Goal: Task Accomplishment & Management: Manage account settings

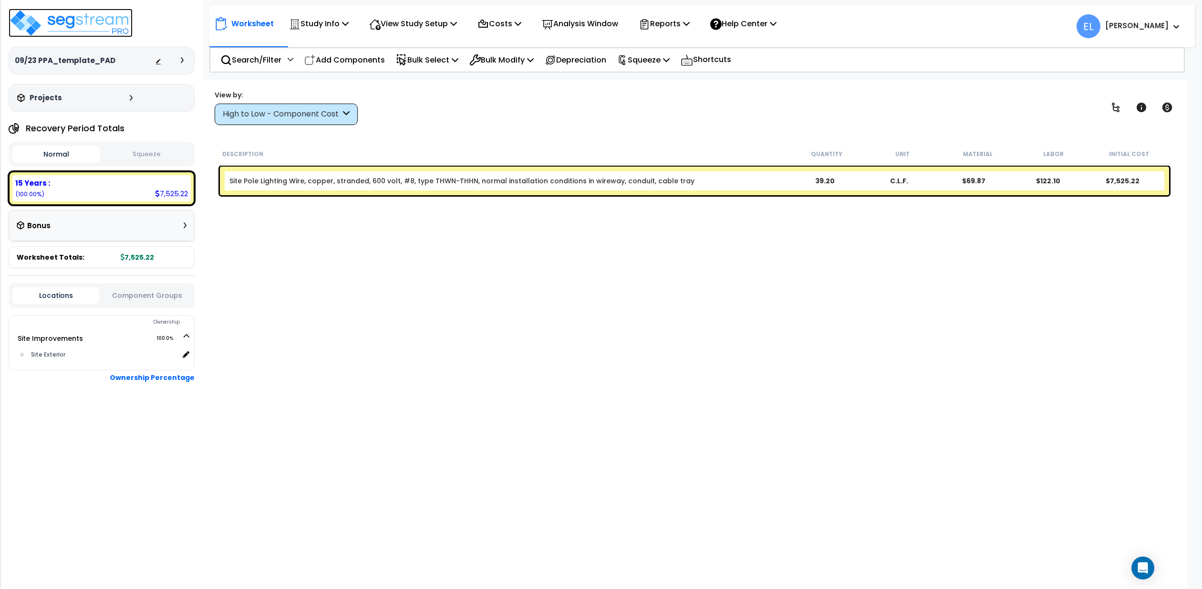
click at [85, 22] on img at bounding box center [71, 23] width 124 height 29
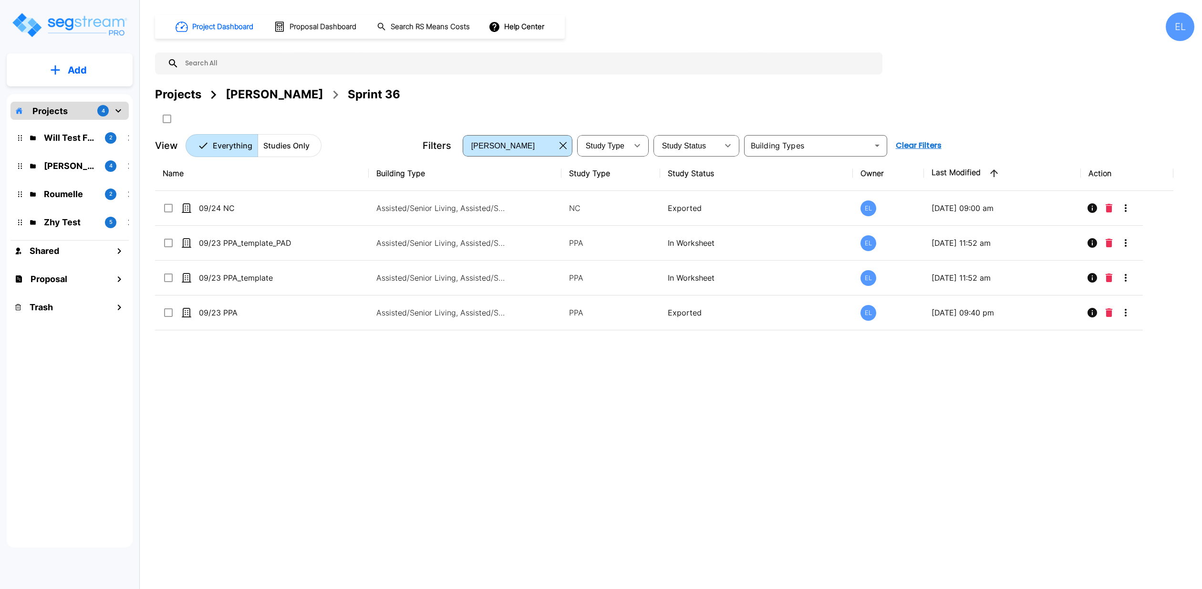
click at [92, 276] on div "Proposal" at bounding box center [69, 279] width 118 height 21
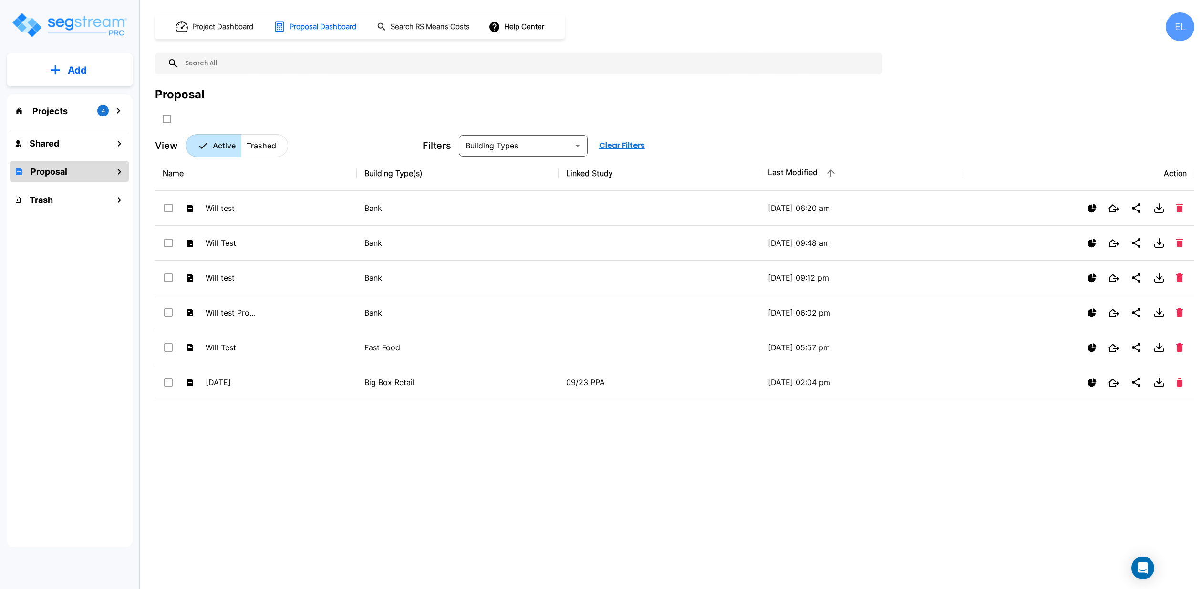
click at [39, 68] on button "Add" at bounding box center [70, 70] width 126 height 28
click at [101, 148] on button "Add Proposal" at bounding box center [69, 150] width 71 height 19
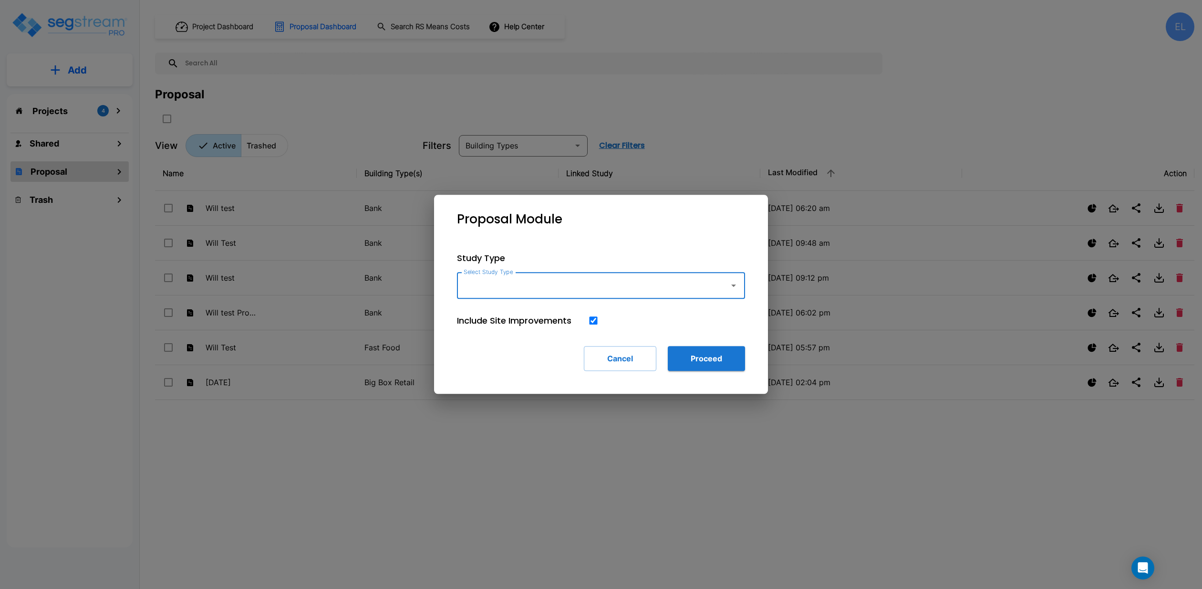
click at [554, 287] on input "Select Study Type" at bounding box center [590, 285] width 259 height 18
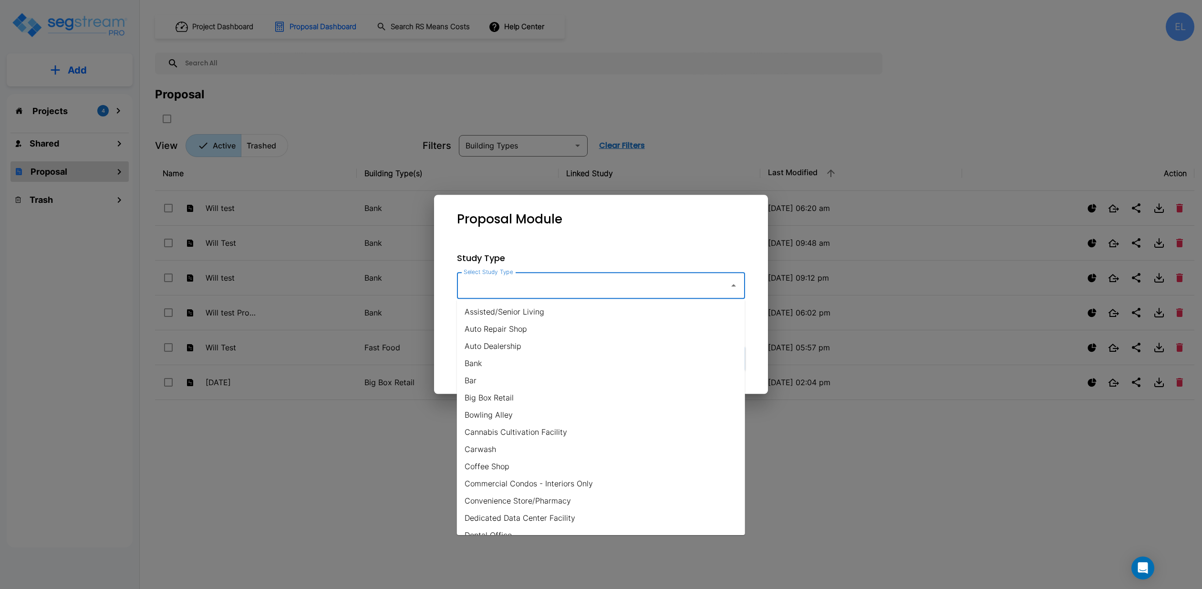
click at [535, 335] on li "Auto Repair Shop" at bounding box center [601, 328] width 288 height 17
type input "Auto Repair Shop"
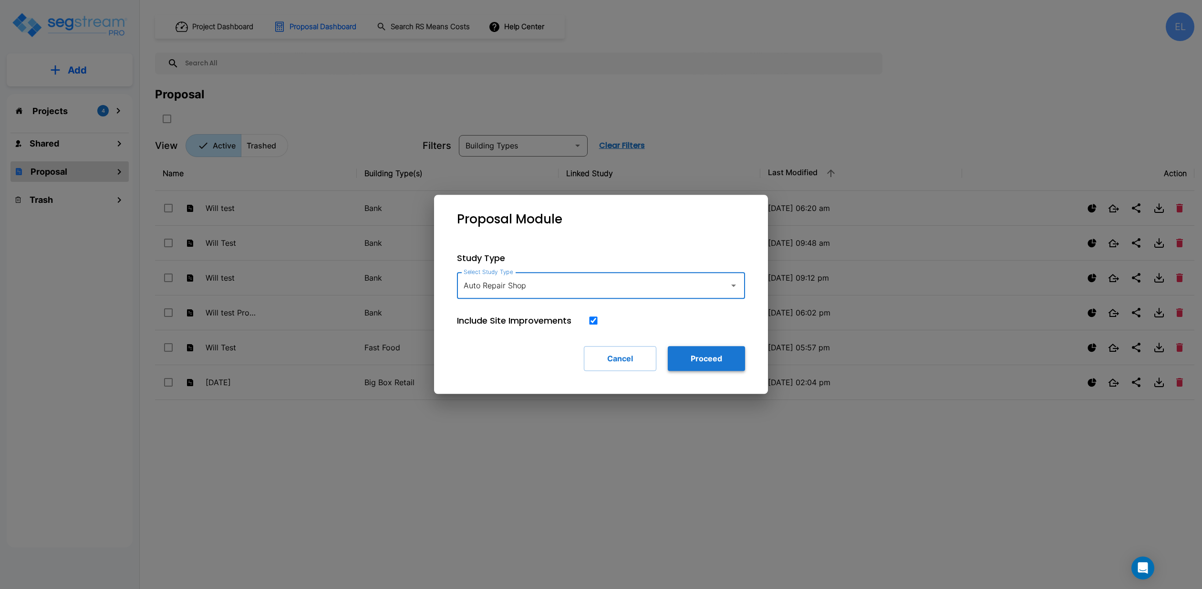
click at [744, 356] on button "Proceed" at bounding box center [706, 358] width 77 height 25
click at [716, 359] on button "Proceed" at bounding box center [706, 358] width 77 height 25
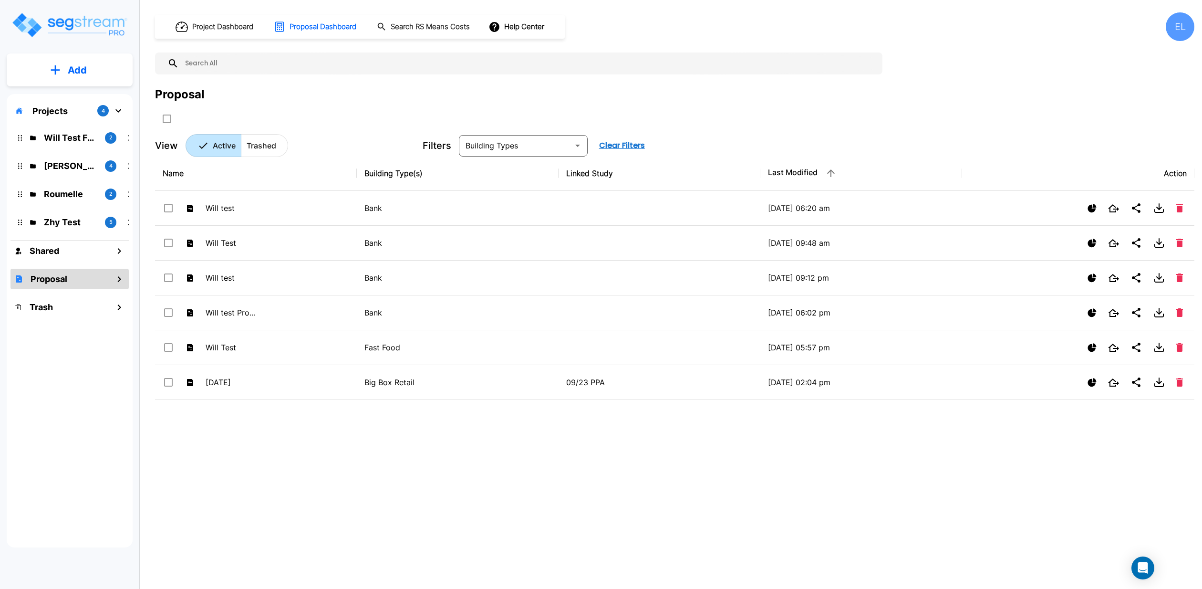
click at [1182, 29] on div "EL" at bounding box center [1180, 26] width 29 height 29
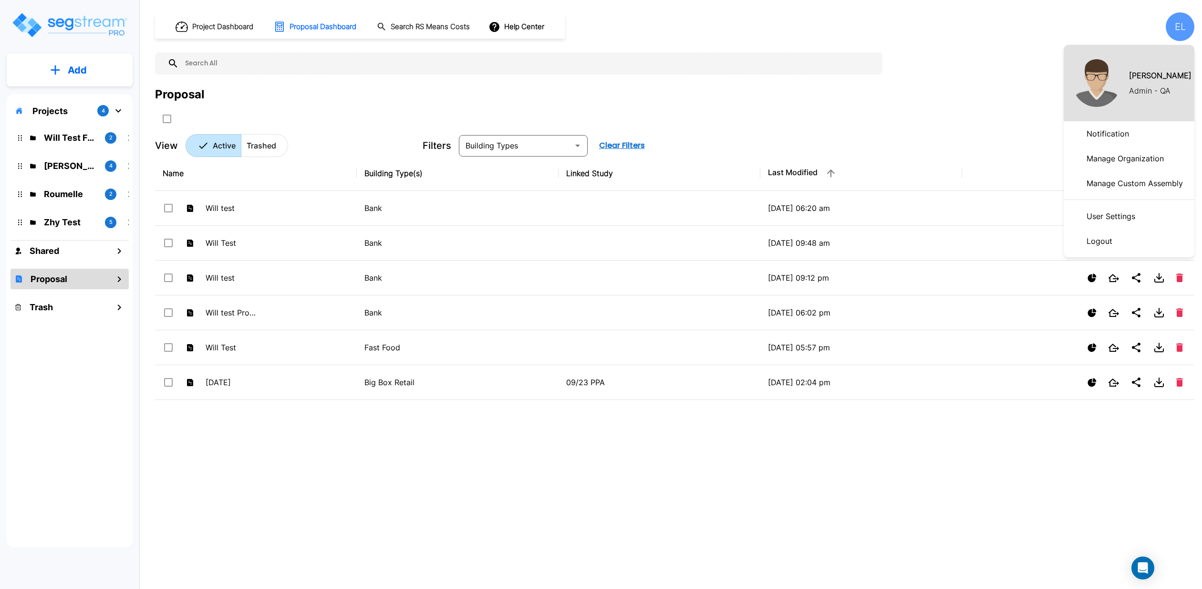
click at [1127, 155] on p "Manage Organization" at bounding box center [1125, 158] width 85 height 19
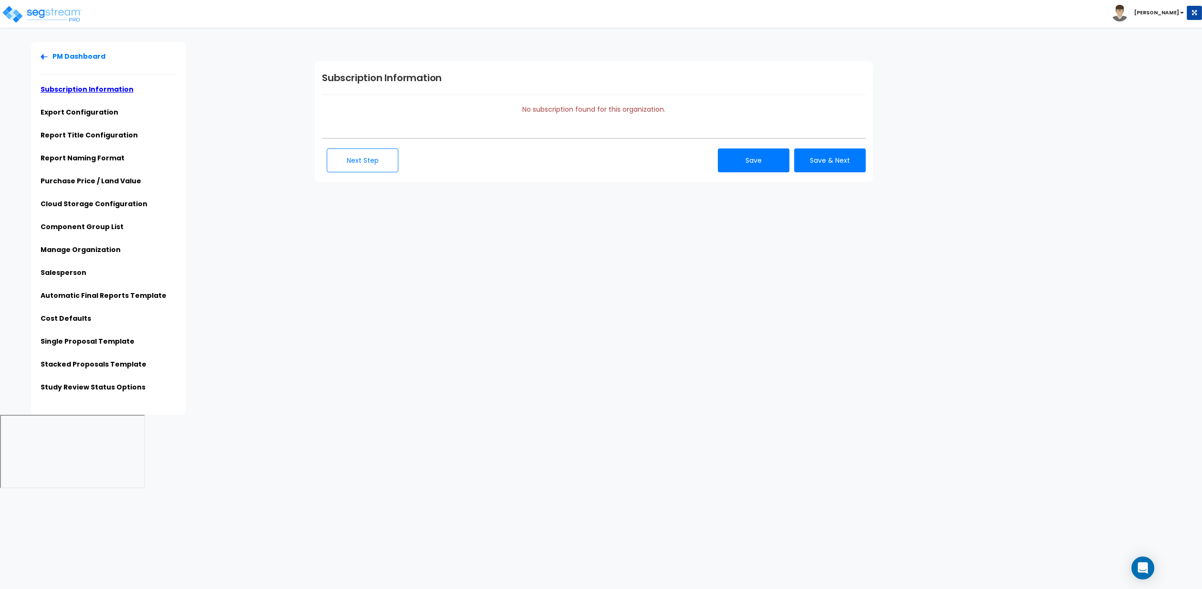
click at [1157, 15] on b "[PERSON_NAME]" at bounding box center [1156, 12] width 45 height 7
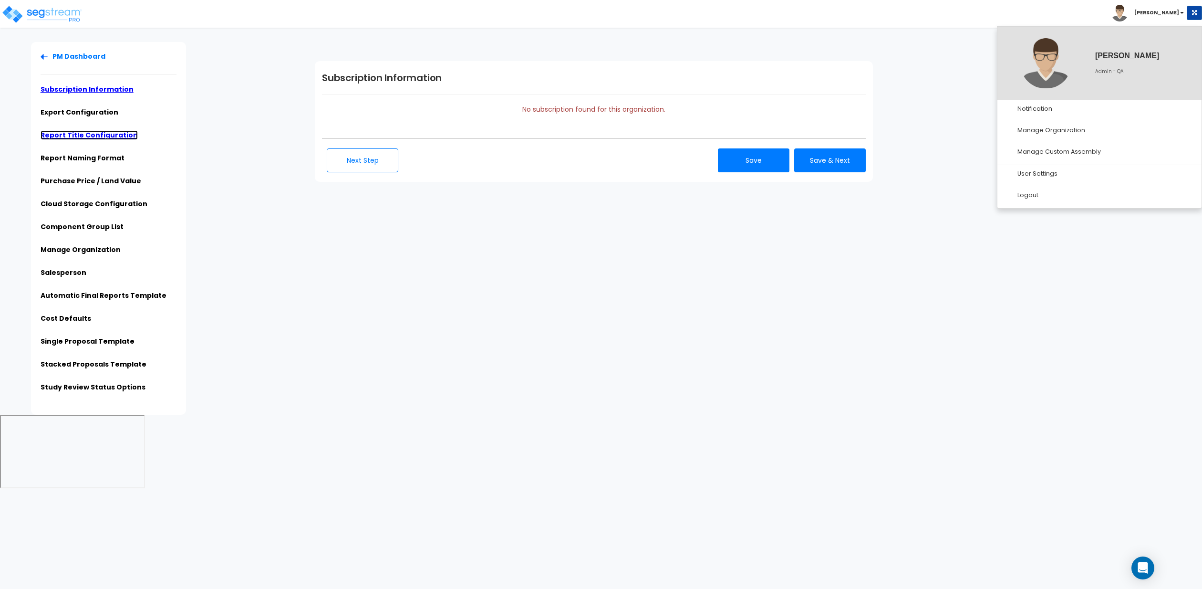
click at [105, 131] on link "Report Title Configuration" at bounding box center [89, 135] width 97 height 10
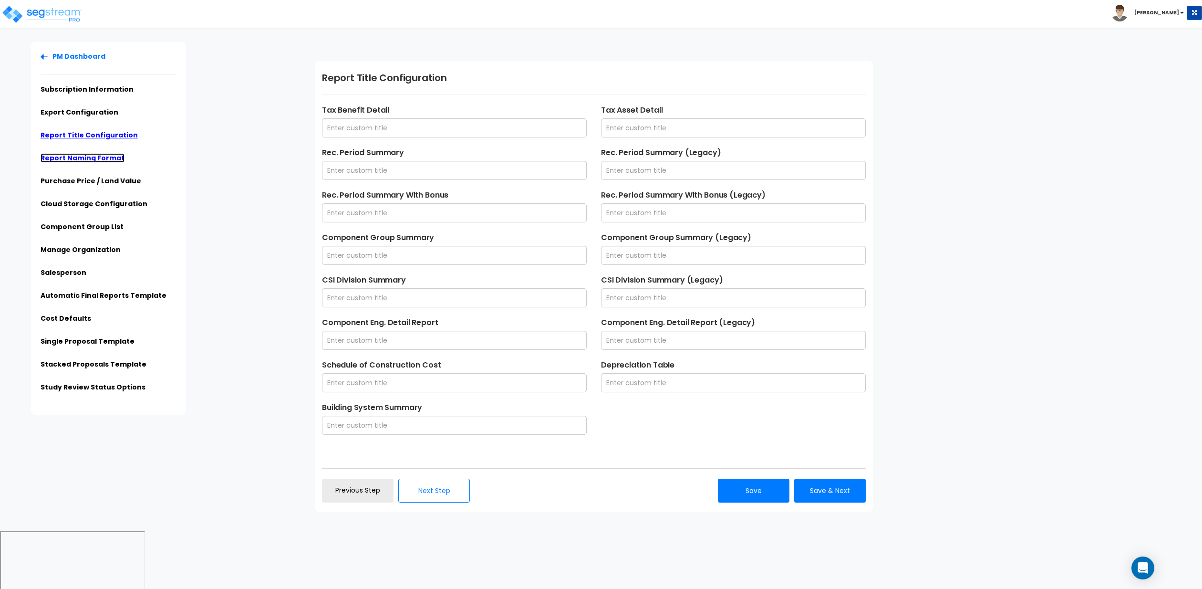
click at [103, 155] on link "Report Naming Format" at bounding box center [83, 158] width 84 height 10
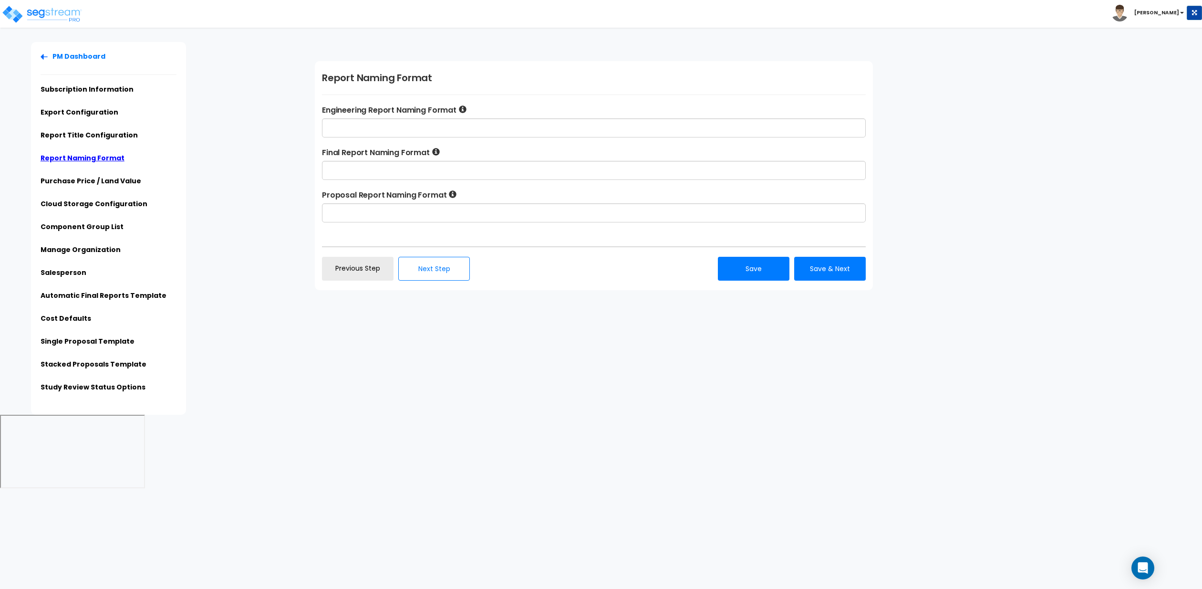
click at [87, 288] on ul "PM Dashboard Subscription Information Export Configuration Report Title Configu…" at bounding box center [109, 225] width 136 height 346
click at [88, 296] on link "Automatic Final Reports Template" at bounding box center [104, 295] width 126 height 10
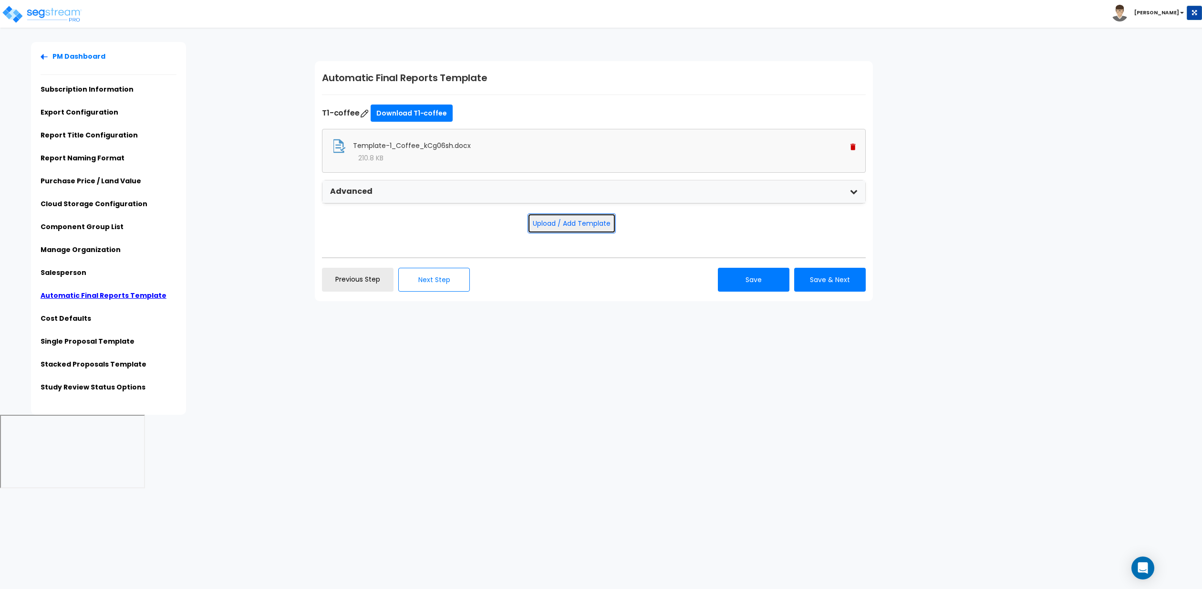
click at [589, 231] on button "Upload / Add Template" at bounding box center [571, 223] width 88 height 20
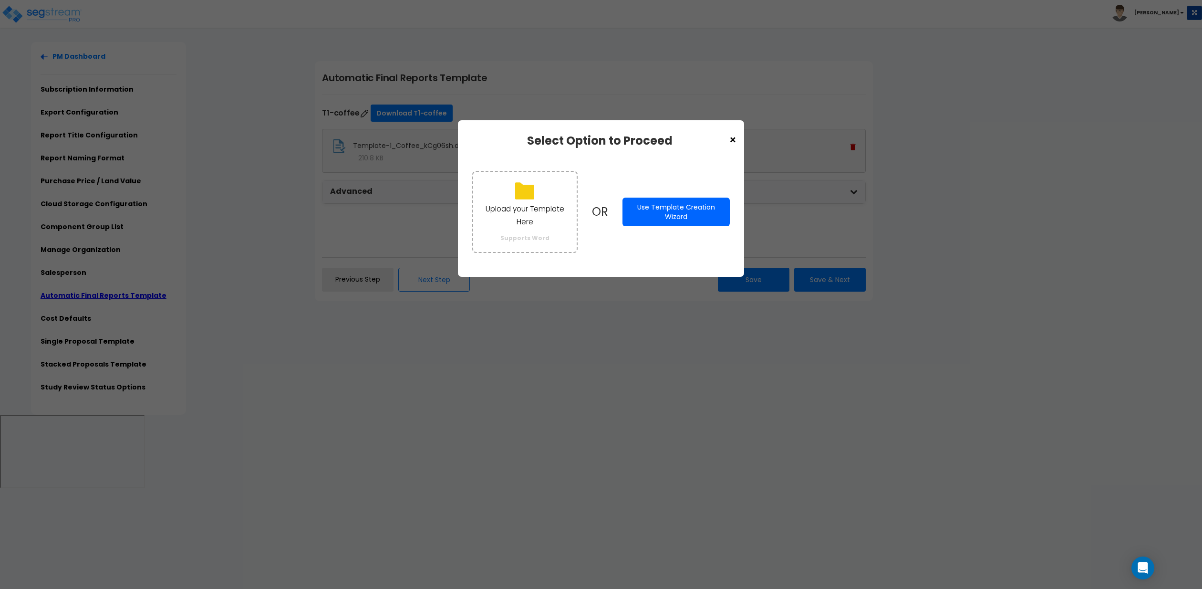
click at [684, 208] on button "Use Template Creation Wizard" at bounding box center [675, 211] width 107 height 29
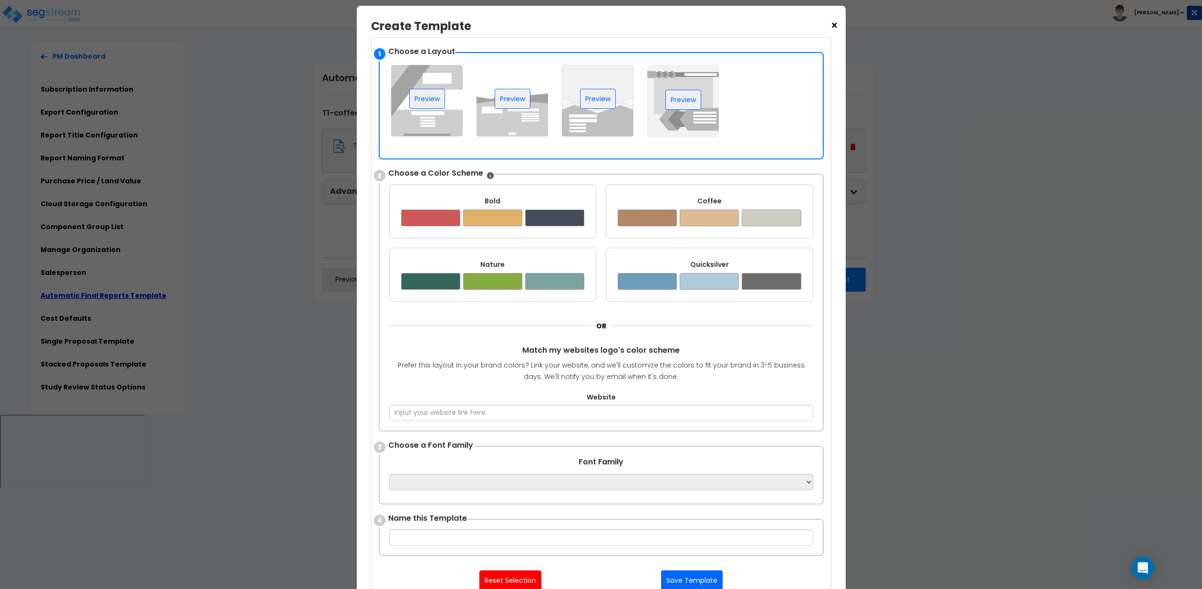
scroll to position [112, 0]
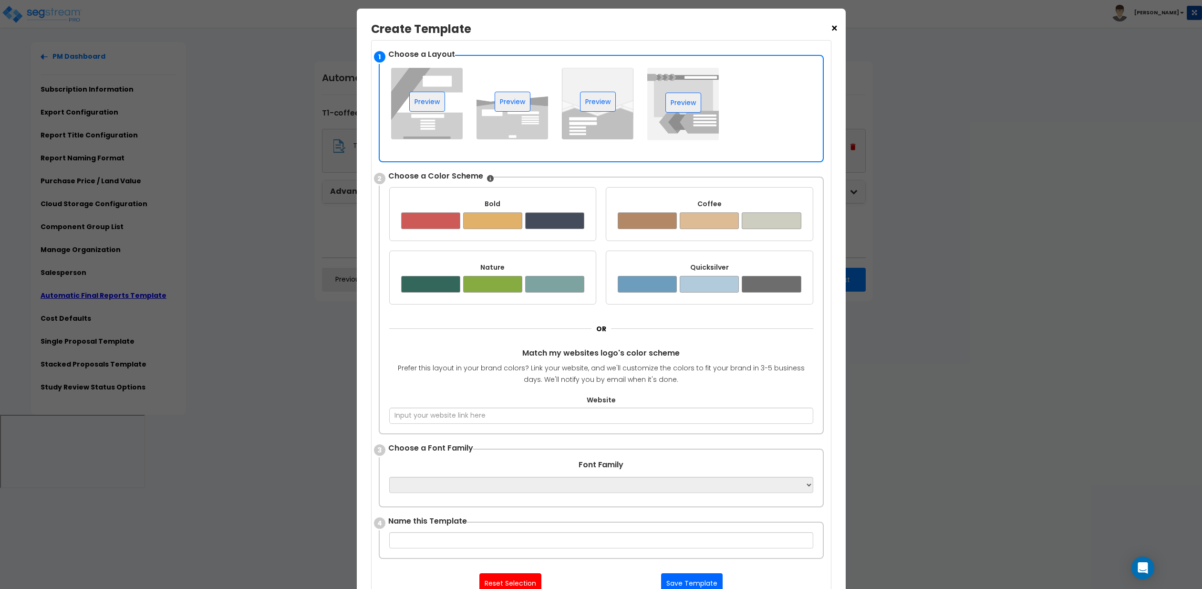
click at [381, 176] on span "2" at bounding box center [379, 178] width 11 height 11
click at [691, 185] on div "2 Choose a Color Scheme Bold ✔ Coffee ✔ Nature ✔ ✔ OR" at bounding box center [601, 304] width 445 height 257
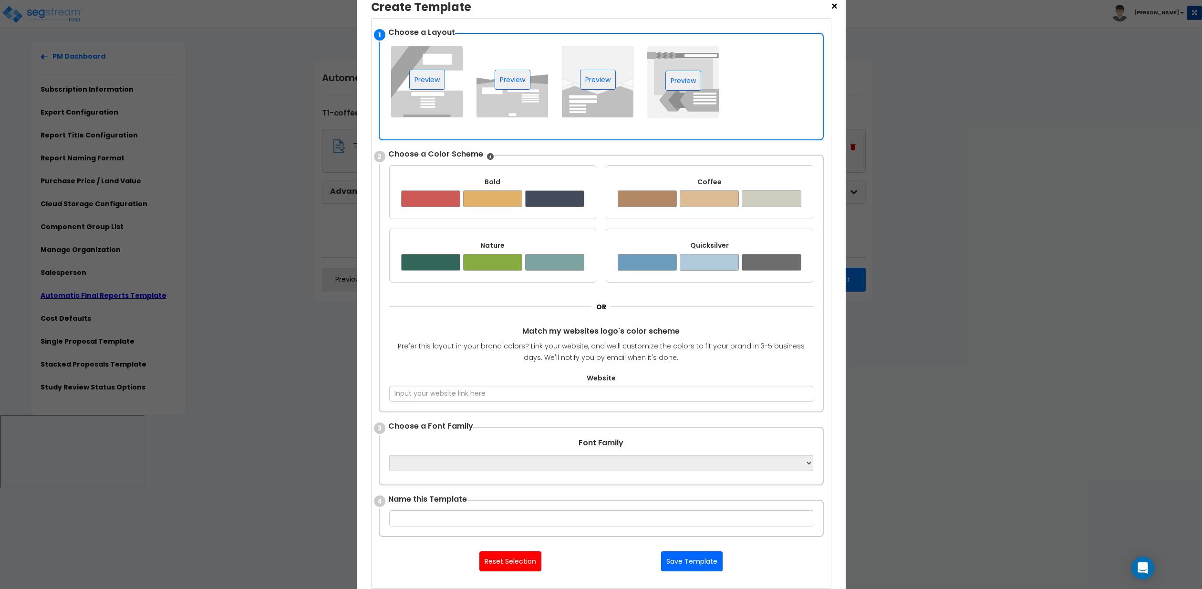
scroll to position [131, 0]
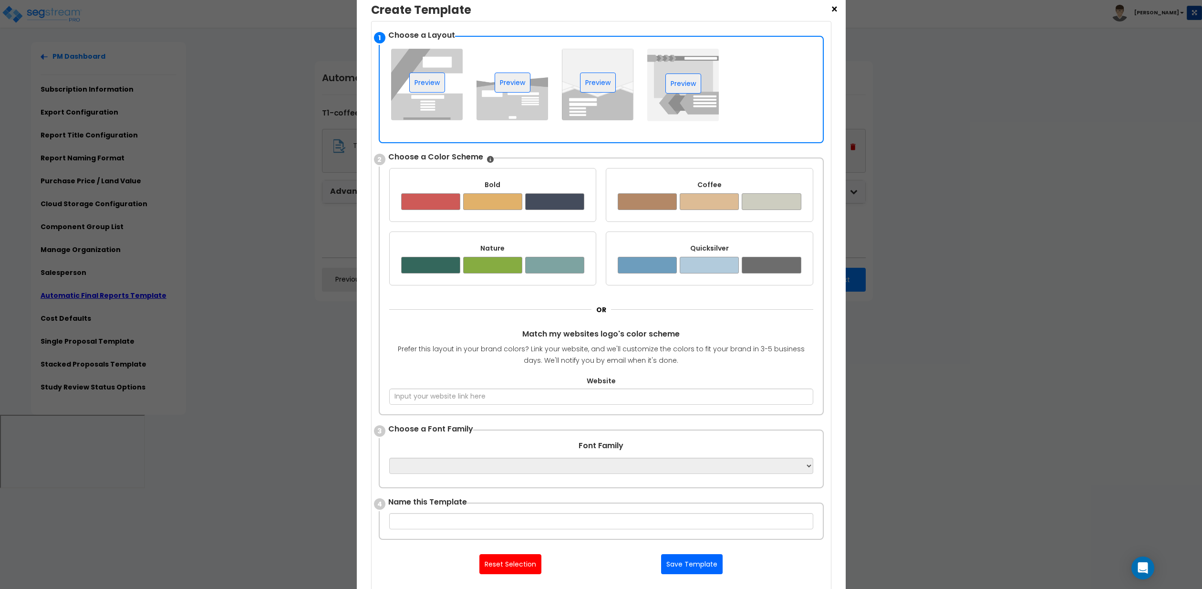
click at [535, 206] on div at bounding box center [554, 201] width 59 height 17
click at [423, 105] on img at bounding box center [427, 85] width 72 height 72
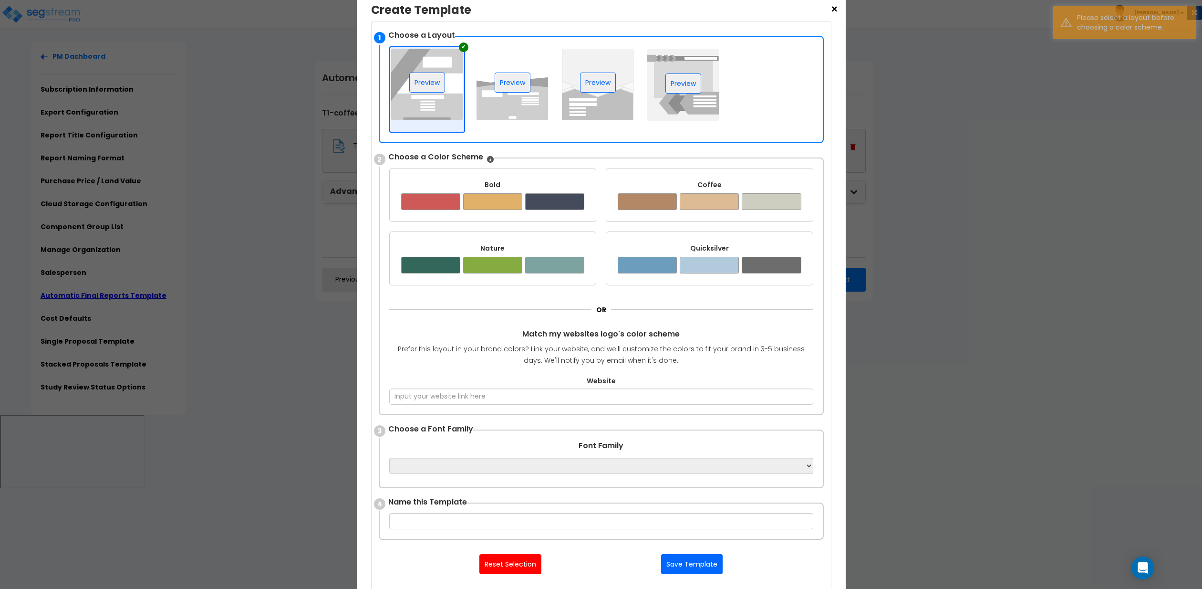
click at [526, 204] on div at bounding box center [554, 201] width 59 height 17
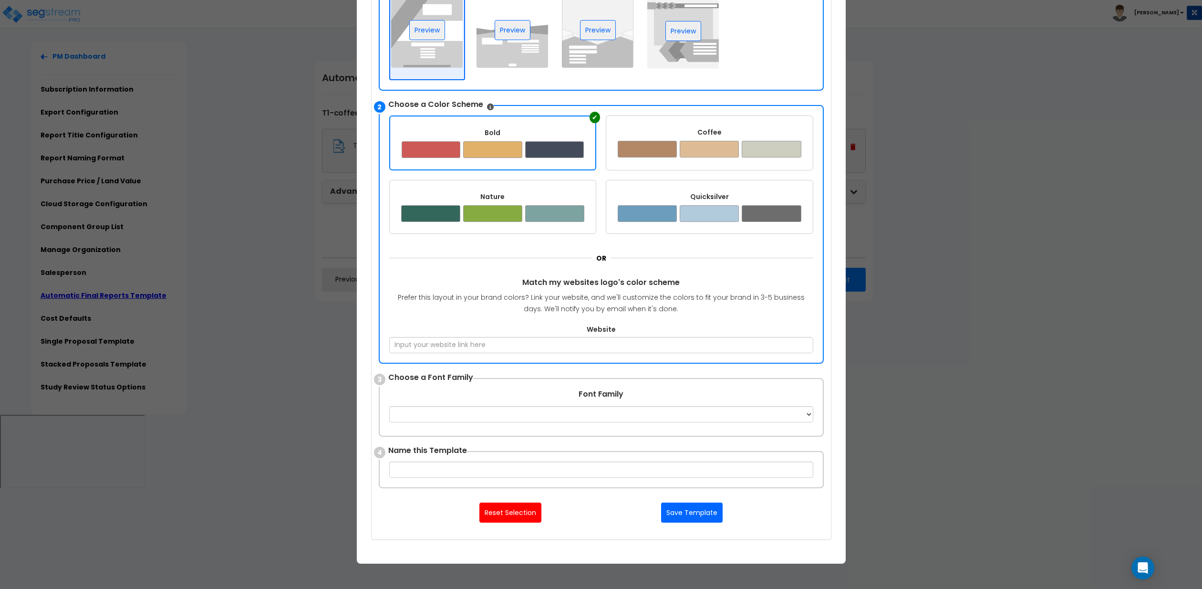
scroll to position [186, 0]
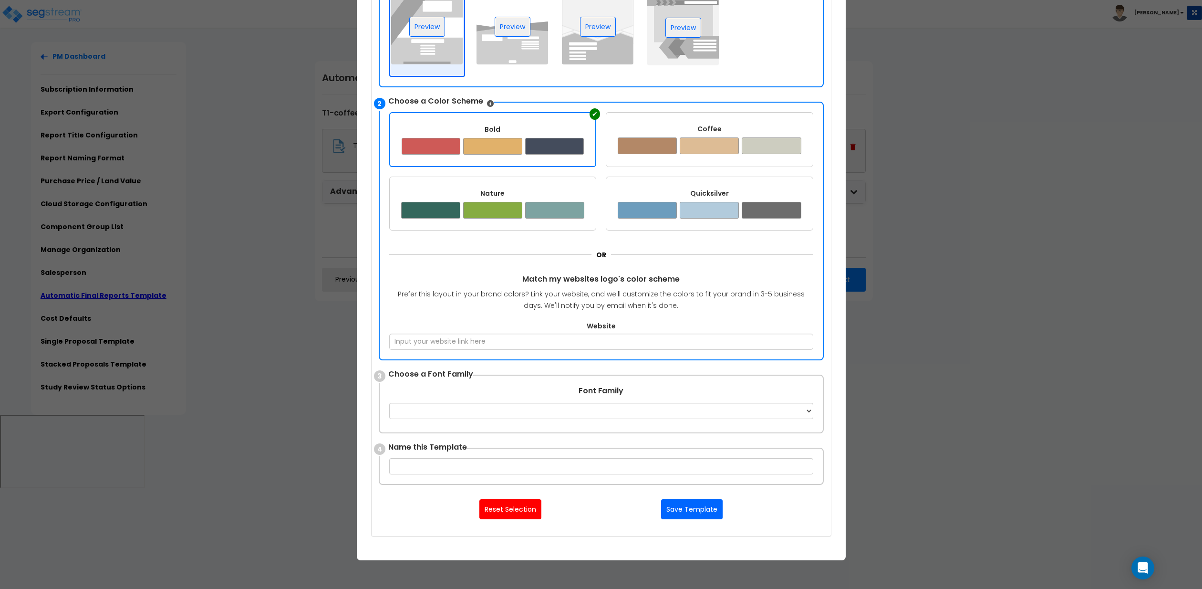
click at [560, 127] on div "Bold" at bounding box center [493, 129] width 183 height 10
click at [607, 414] on select "Apple Chancery Aptos Arial Avenir [GEOGRAPHIC_DATA] [GEOGRAPHIC_DATA] [GEOGRAPH…" at bounding box center [601, 411] width 424 height 16
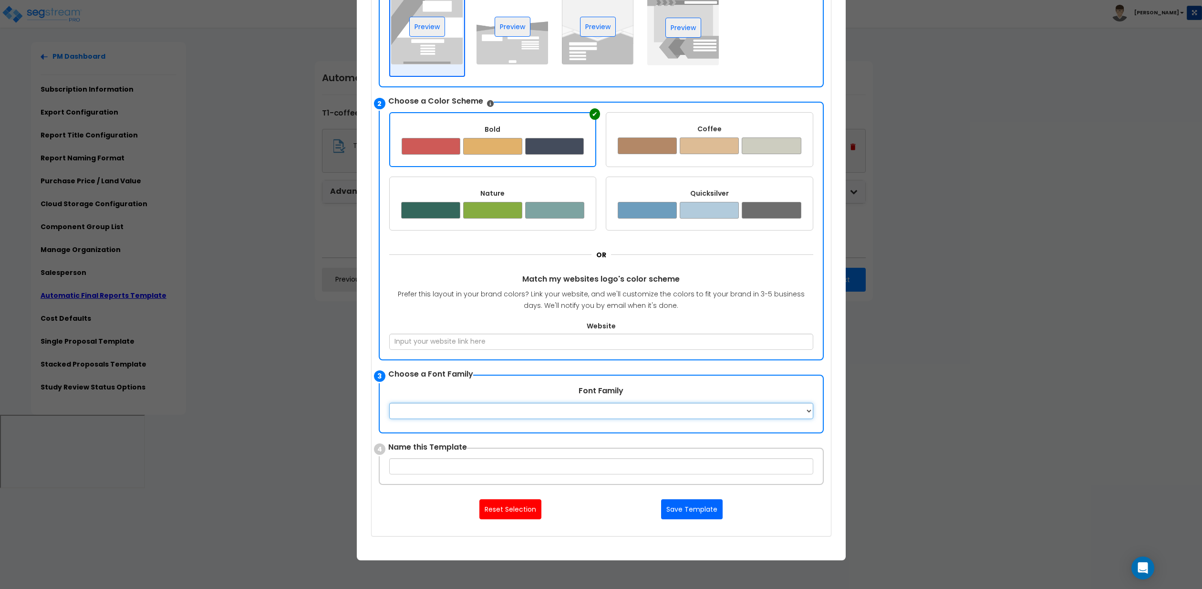
scroll to position [176, 0]
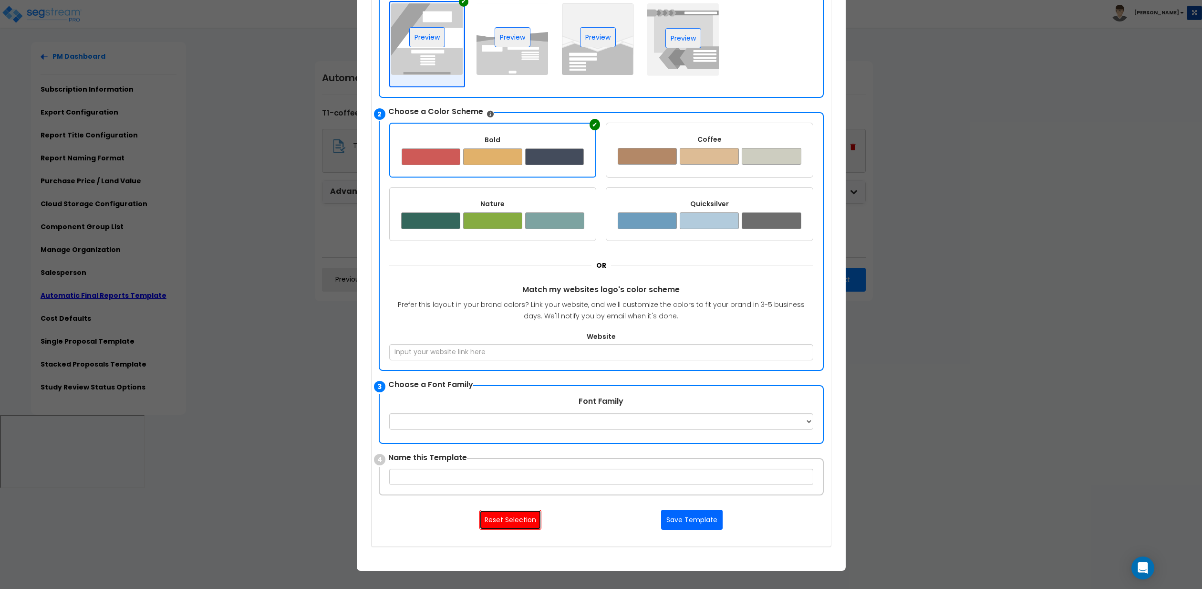
click at [521, 518] on button "Reset Selection" at bounding box center [510, 519] width 62 height 20
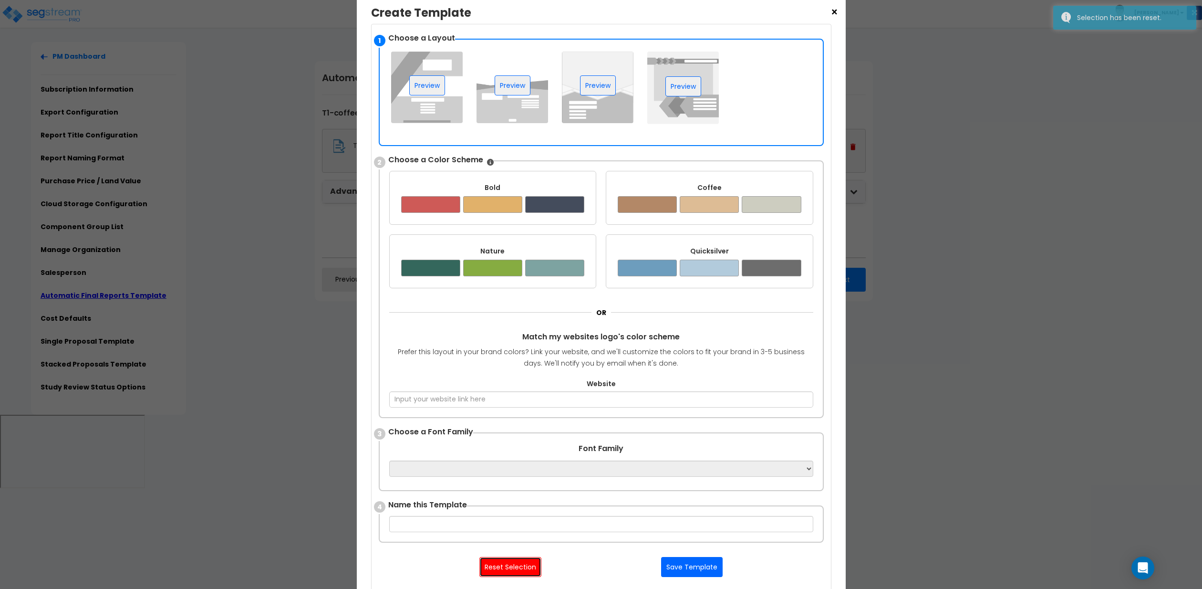
scroll to position [18, 0]
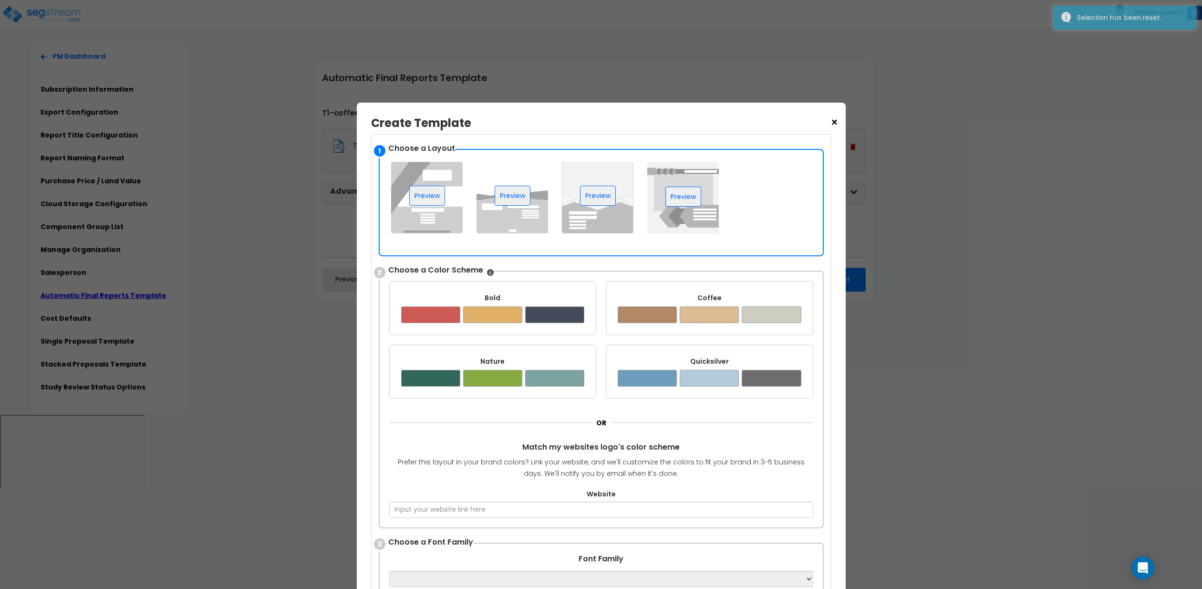
click at [545, 186] on img at bounding box center [512, 198] width 72 height 72
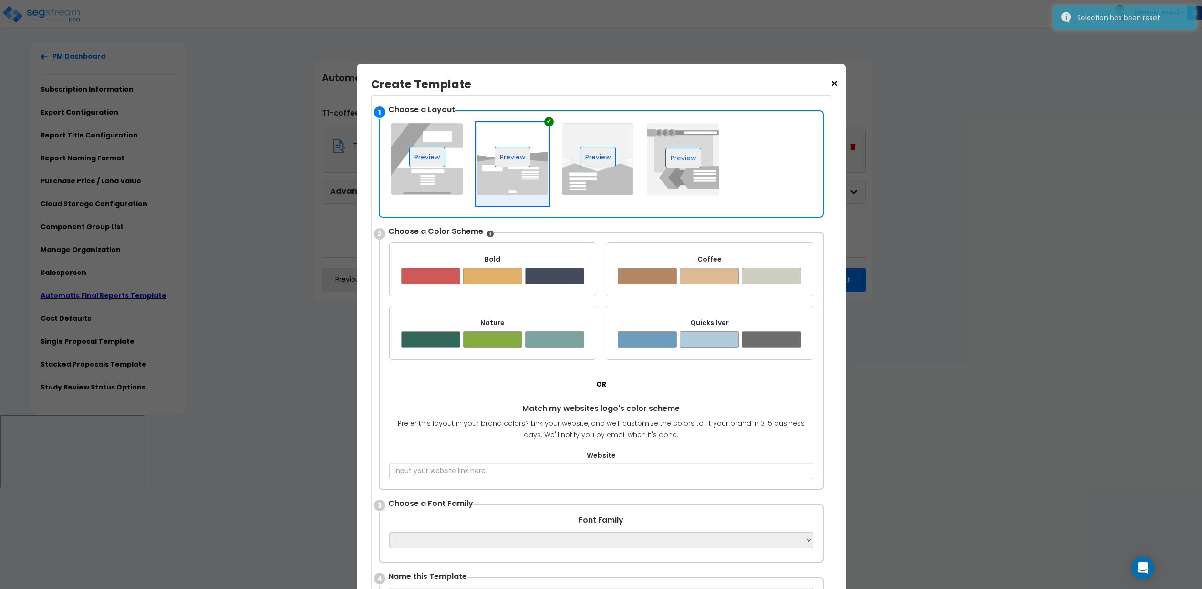
scroll to position [66, 0]
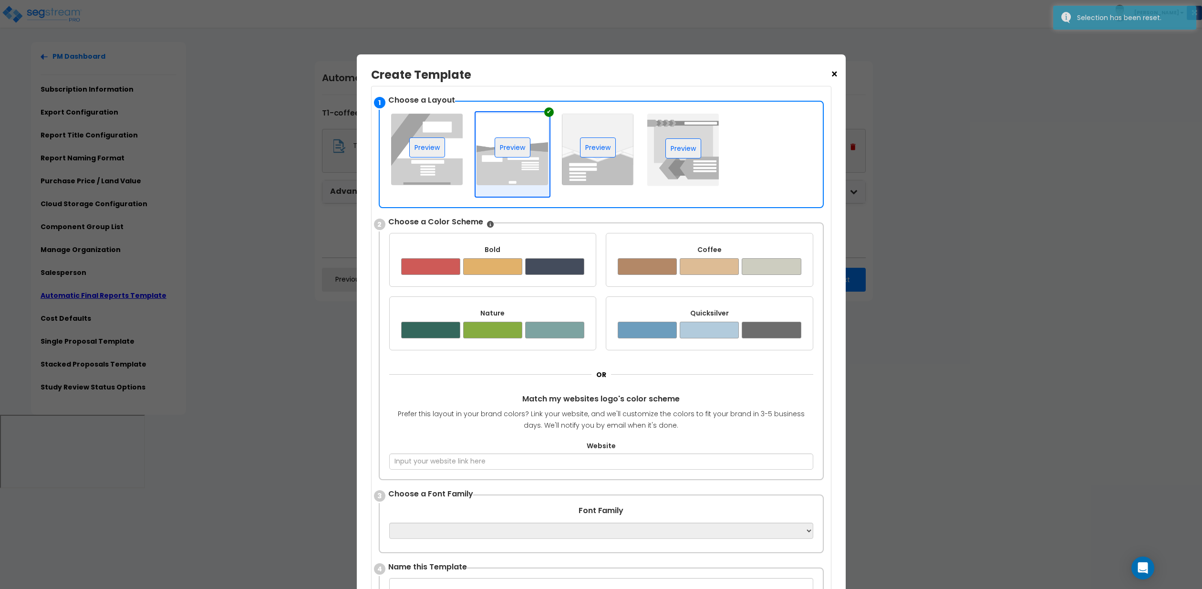
click at [546, 249] on div "Bold" at bounding box center [493, 250] width 184 height 10
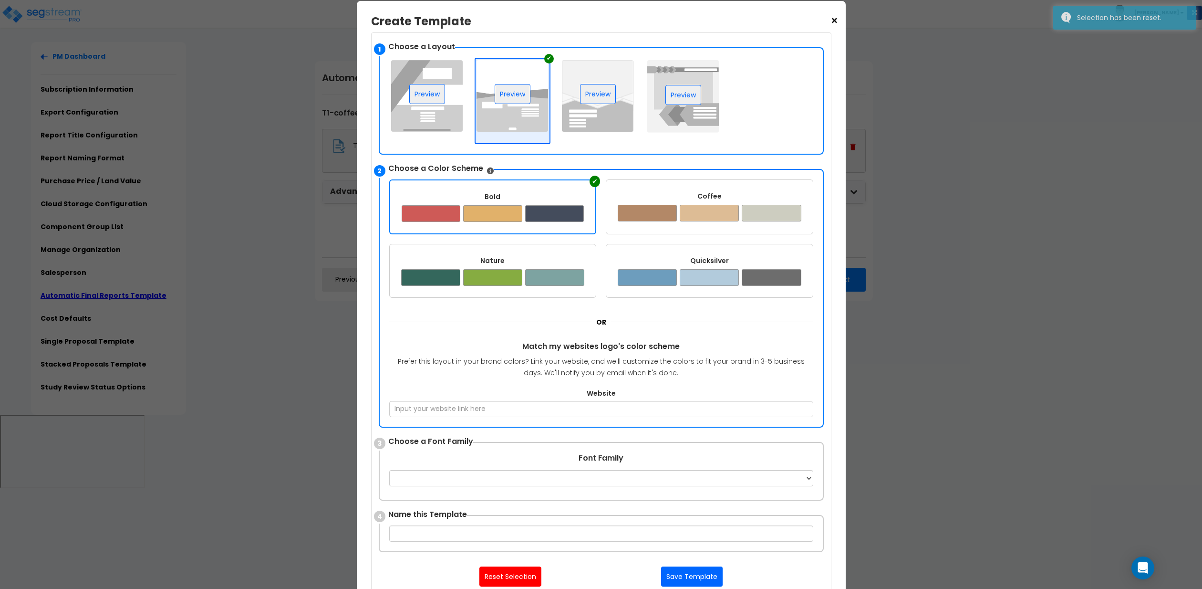
scroll to position [126, 0]
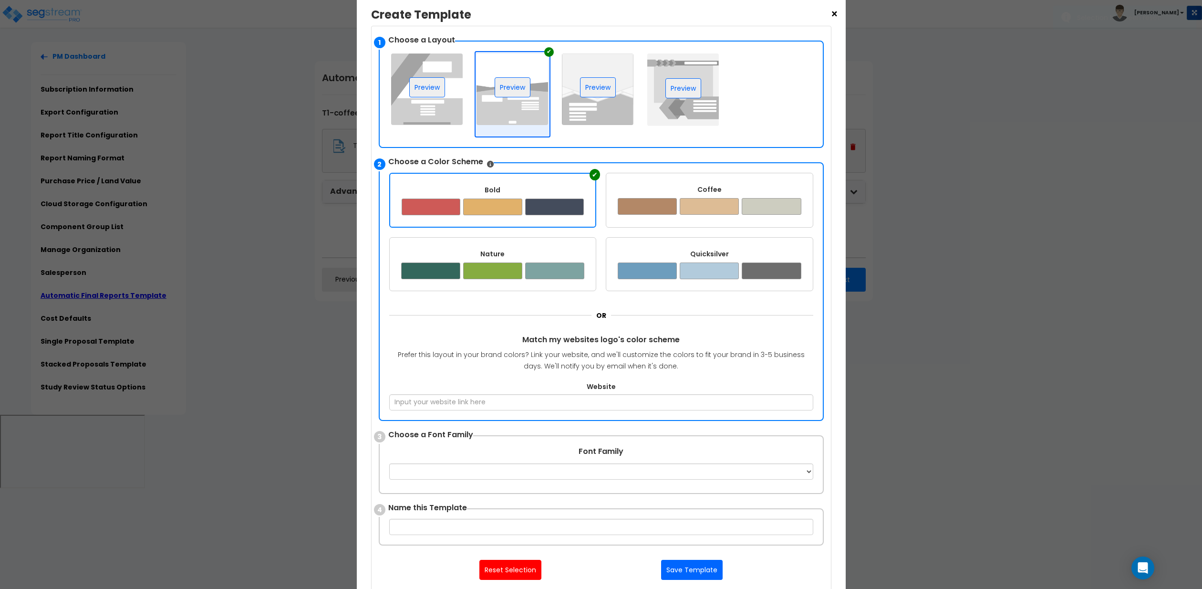
click at [532, 579] on div "1 Choose a Layout ✔ [GEOGRAPHIC_DATA] ✔ [GEOGRAPHIC_DATA] ✔ Preview ✔ Preview 2…" at bounding box center [601, 310] width 459 height 569
click at [531, 570] on button "Reset Selection" at bounding box center [510, 569] width 62 height 20
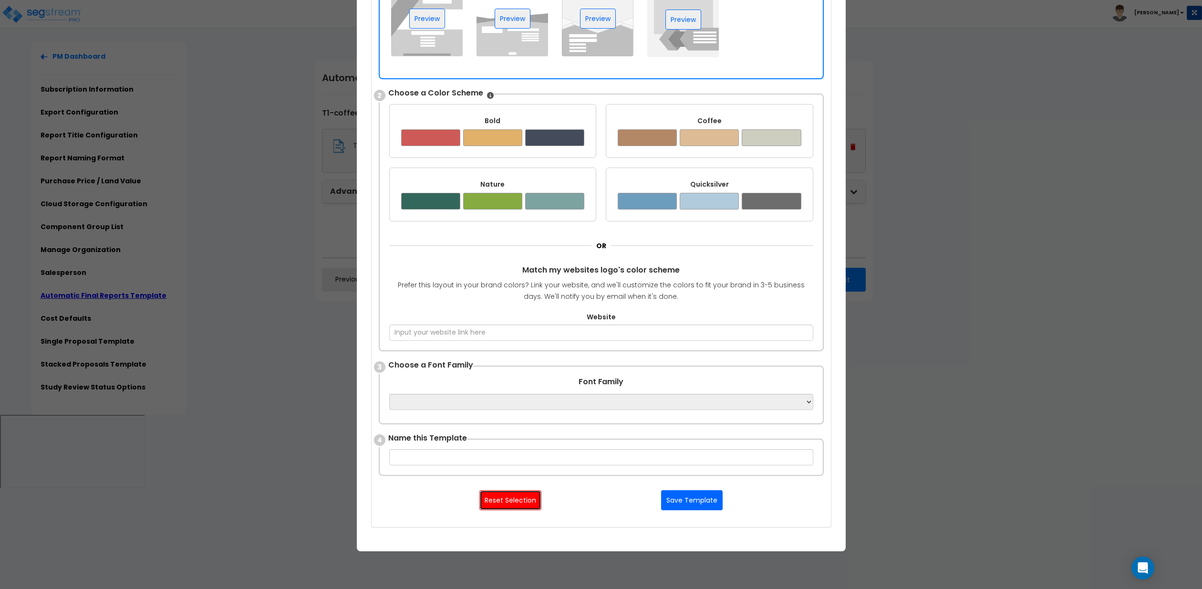
scroll to position [203, 0]
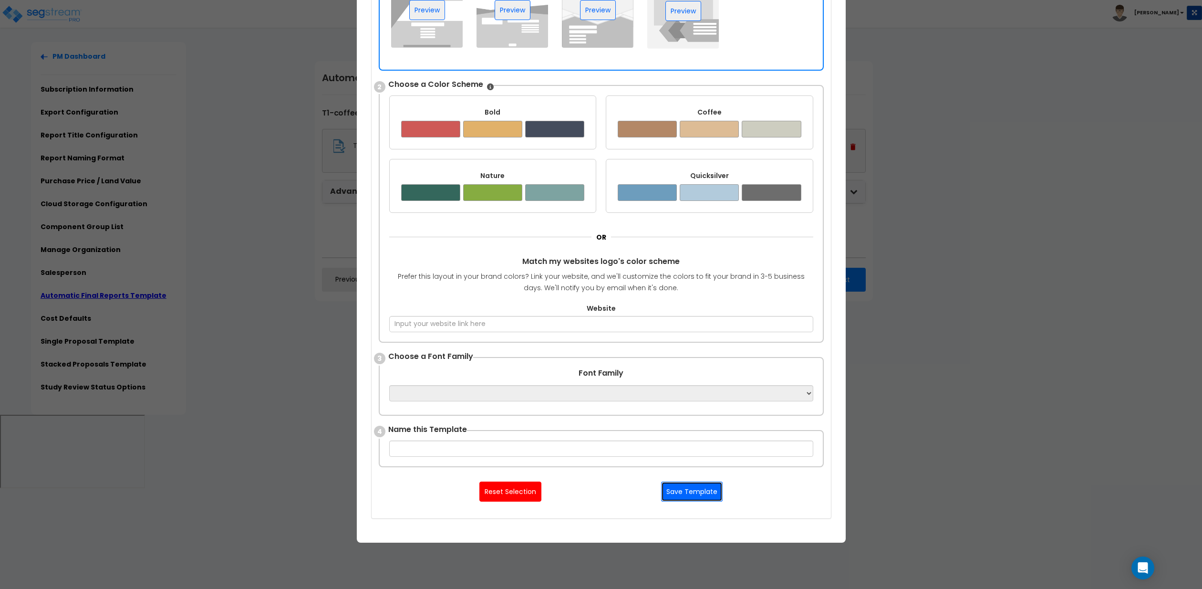
click at [695, 491] on button "Save Template" at bounding box center [692, 491] width 62 height 20
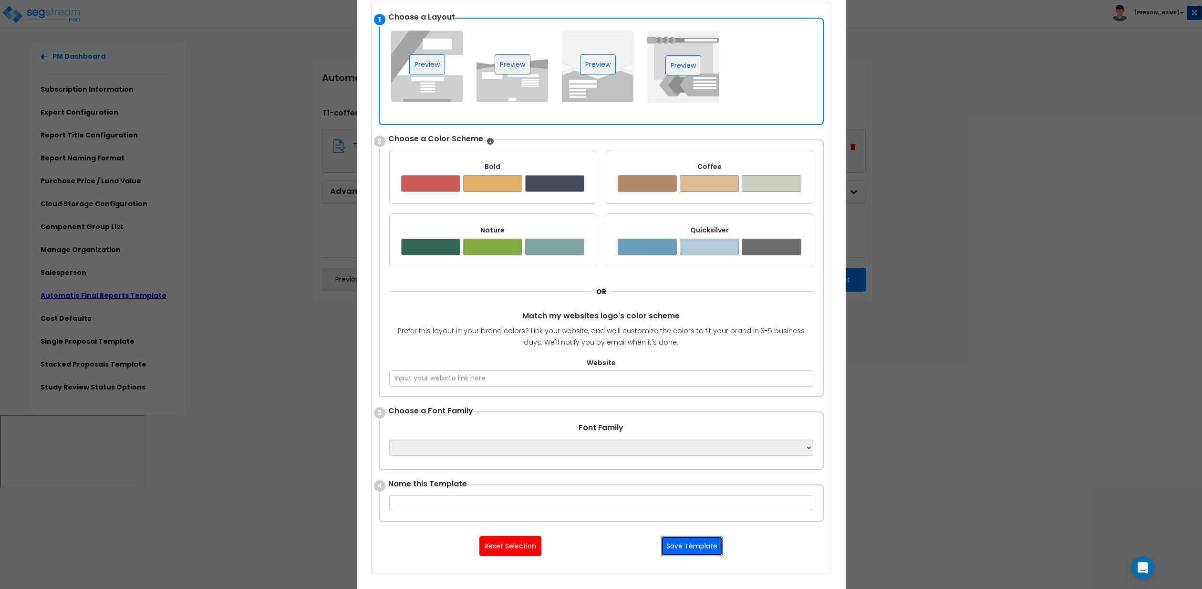
scroll to position [147, 0]
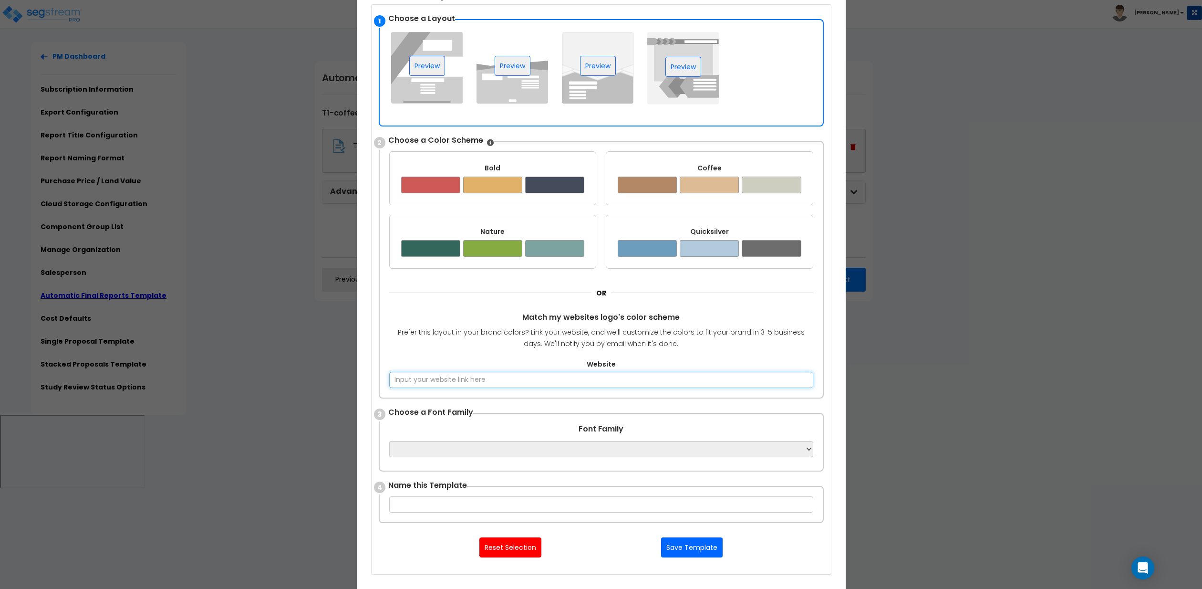
click at [604, 375] on input "Website" at bounding box center [601, 380] width 424 height 16
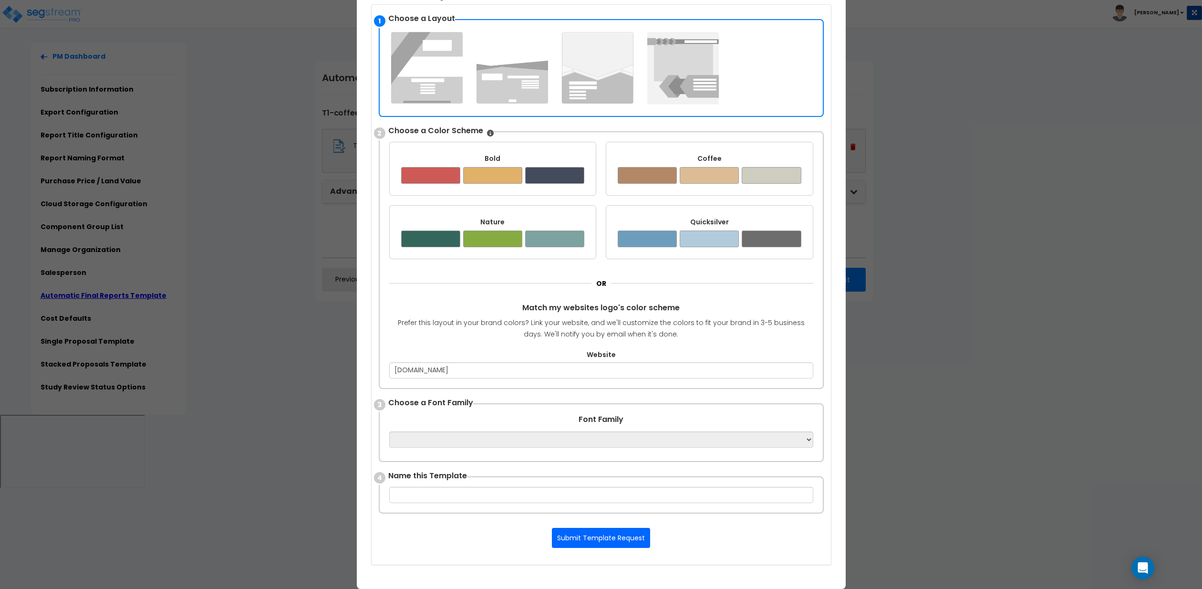
click at [604, 396] on div "1 Choose a Layout ✔ [GEOGRAPHIC_DATA] ✔ [GEOGRAPHIC_DATA] ✔ Preview ✔ Preview 2…" at bounding box center [601, 284] width 459 height 559
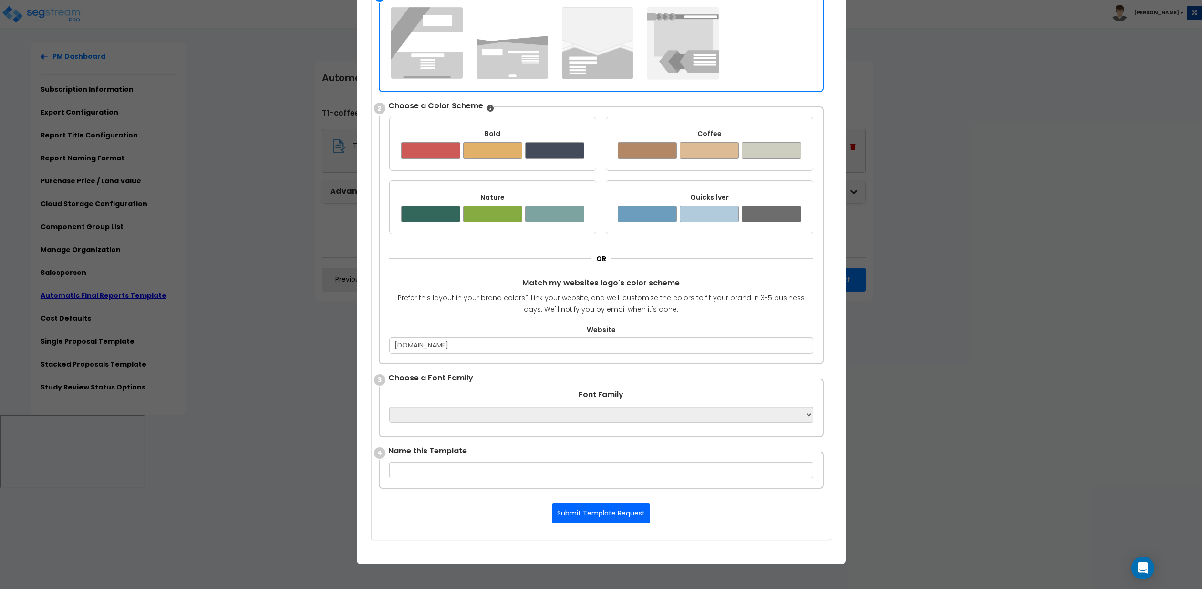
scroll to position [171, 0]
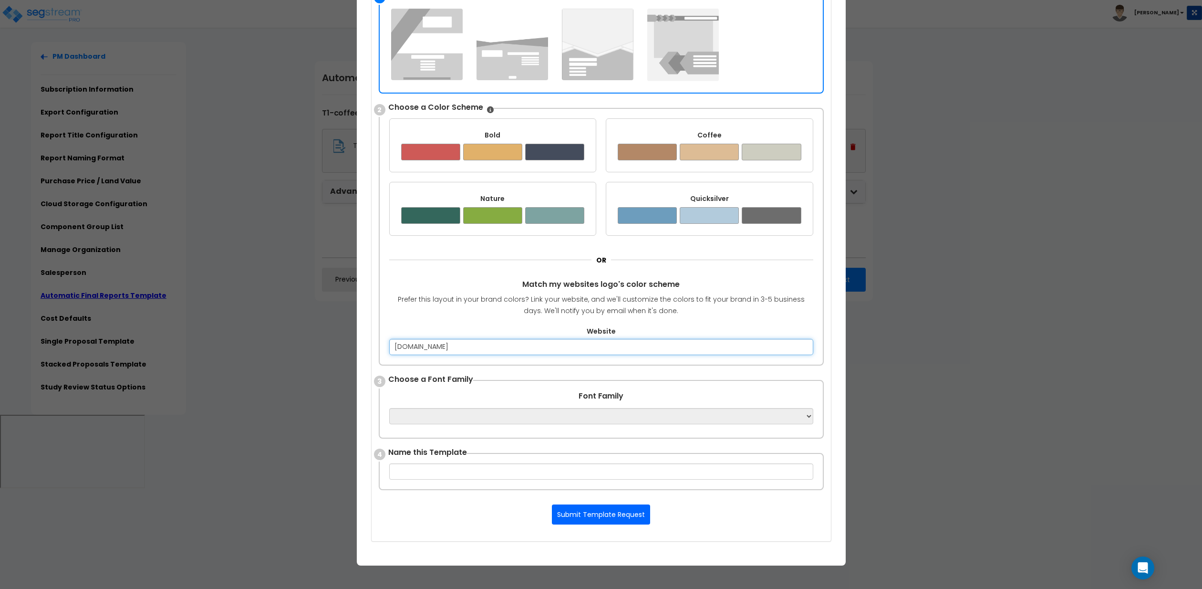
drag, startPoint x: 460, startPoint y: 346, endPoint x: 359, endPoint y: 345, distance: 101.6
click at [359, 345] on div "× Create Template Upload your Template Here Supports Word OR Use Template Creat…" at bounding box center [601, 257] width 489 height 616
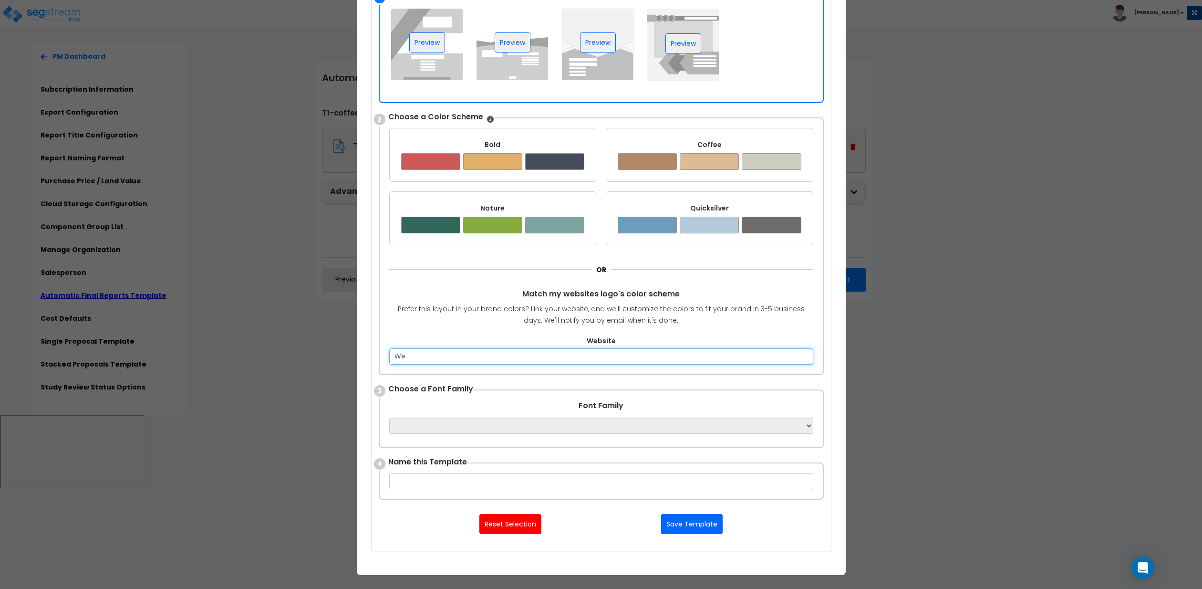
type input "W"
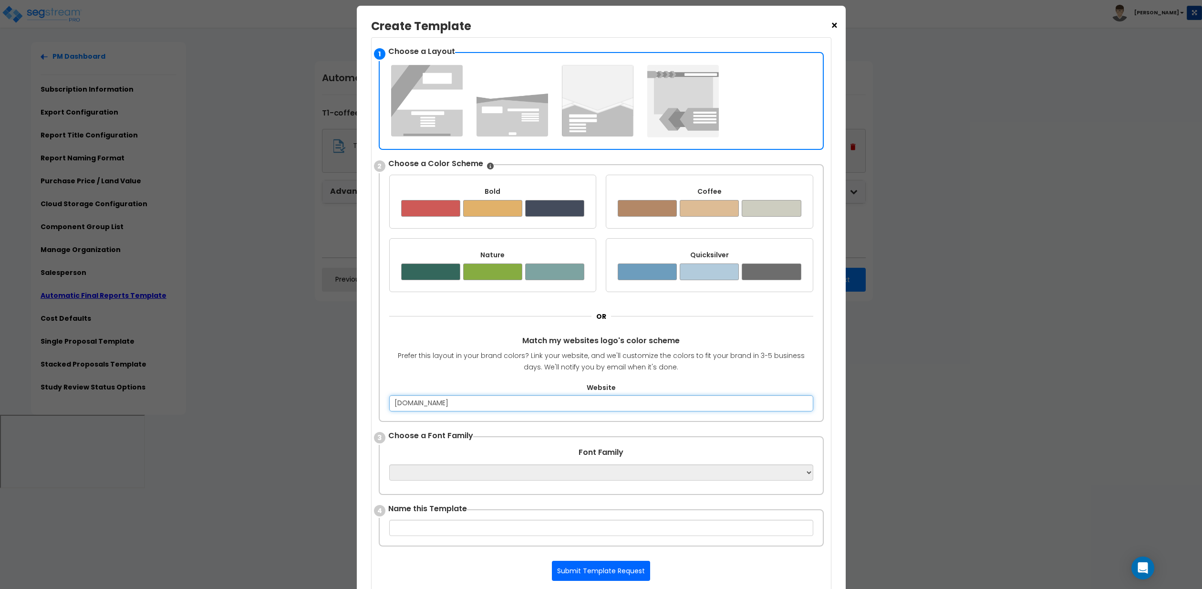
scroll to position [115, 0]
type input "[DOMAIN_NAME]"
